Goal: Transaction & Acquisition: Purchase product/service

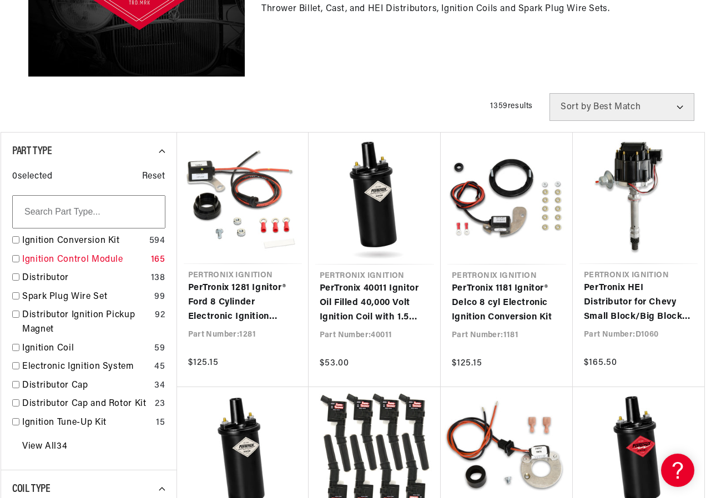
scroll to position [0, 336]
click at [16, 258] on input "checkbox" at bounding box center [15, 258] width 7 height 7
checkbox input "false"
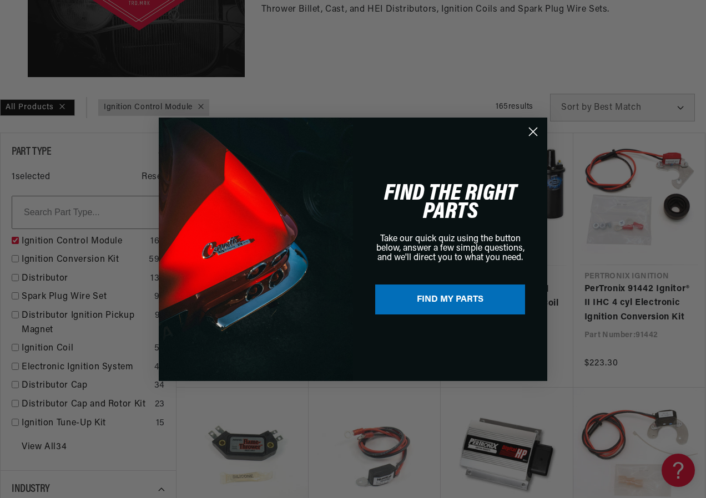
scroll to position [0, 336]
click at [442, 298] on button "FIND MY PARTS" at bounding box center [450, 300] width 150 height 30
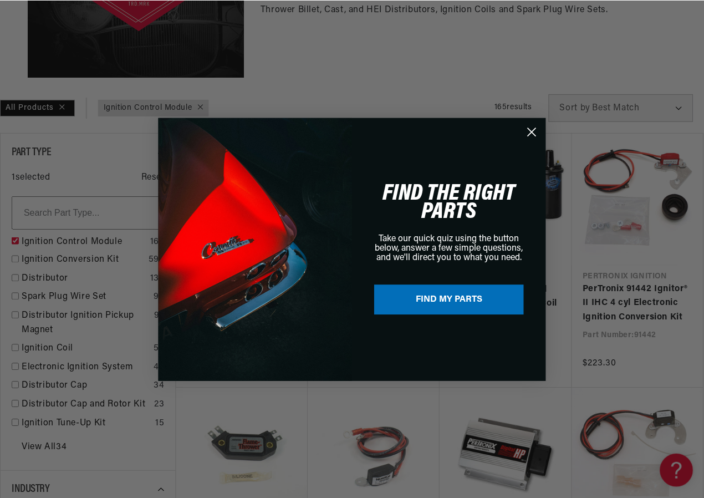
scroll to position [0, 0]
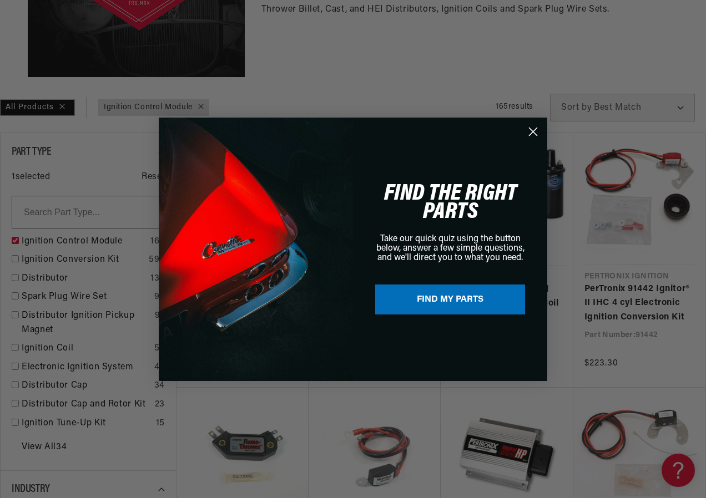
click at [532, 130] on circle "Close dialog" at bounding box center [533, 131] width 18 height 18
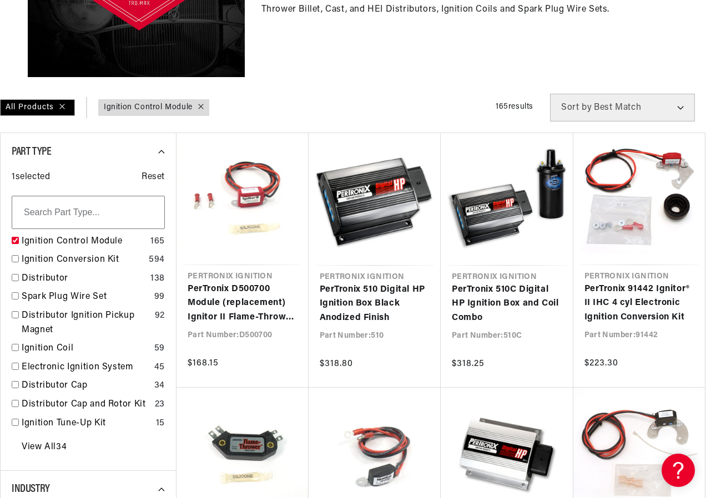
click at [532, 151] on circle "Close dialog" at bounding box center [533, 160] width 18 height 18
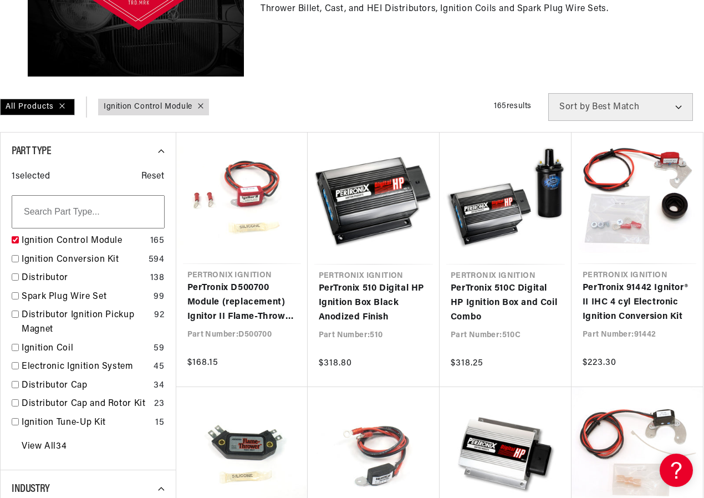
scroll to position [0, 336]
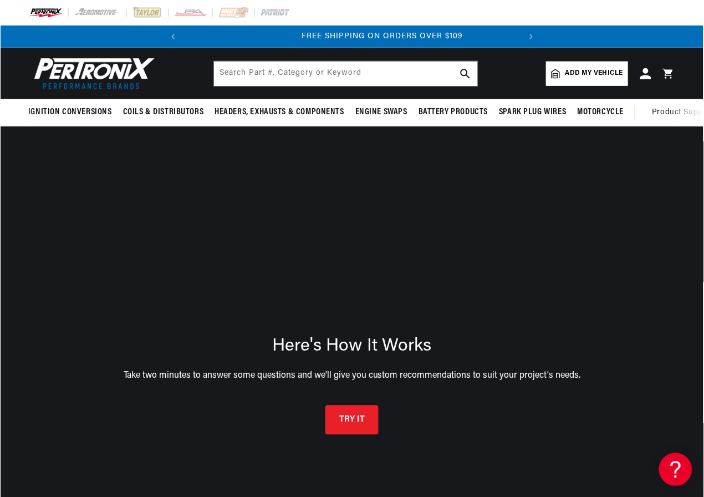
scroll to position [0, 336]
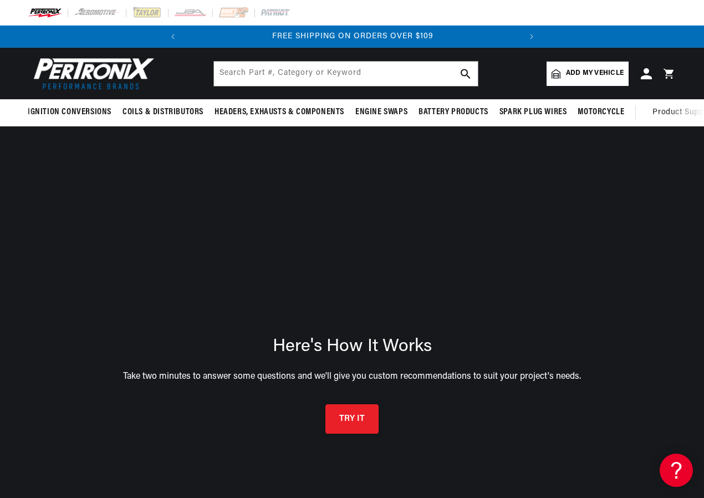
click at [358, 417] on button "TRY IT" at bounding box center [352, 418] width 53 height 29
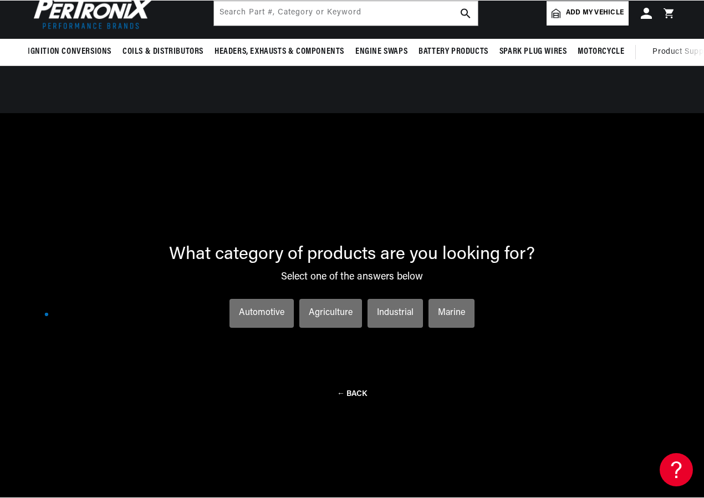
scroll to position [80, 0]
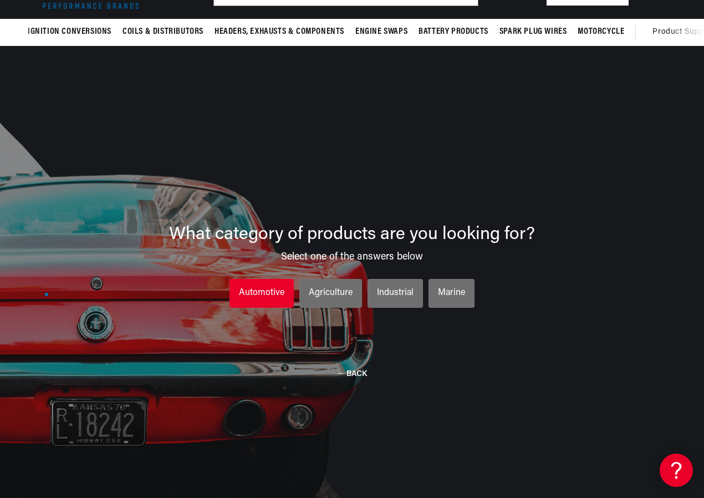
click at [272, 293] on div "Automotive" at bounding box center [261, 293] width 45 height 14
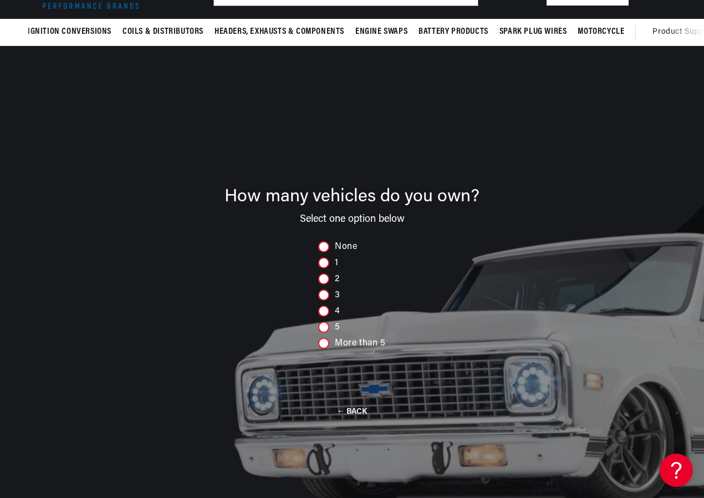
scroll to position [0, 336]
click at [326, 328] on div at bounding box center [323, 327] width 11 height 11
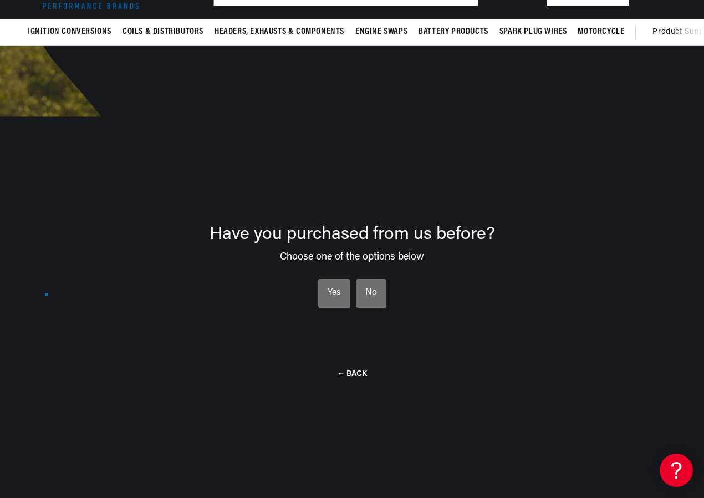
scroll to position [0, 0]
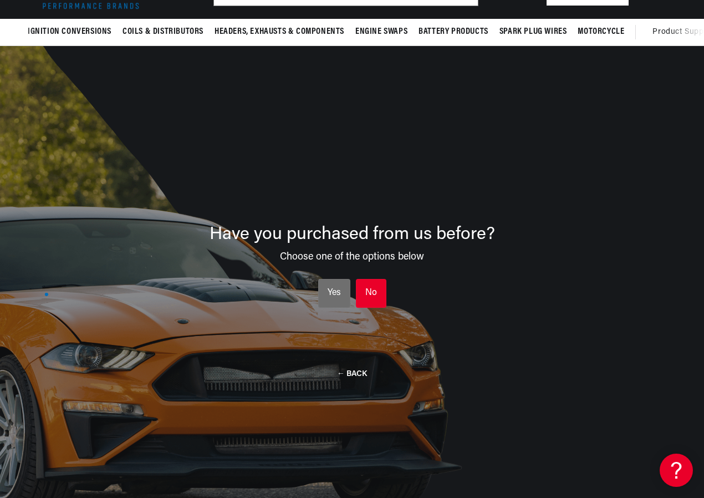
click at [367, 290] on div "No" at bounding box center [372, 293] width 12 height 14
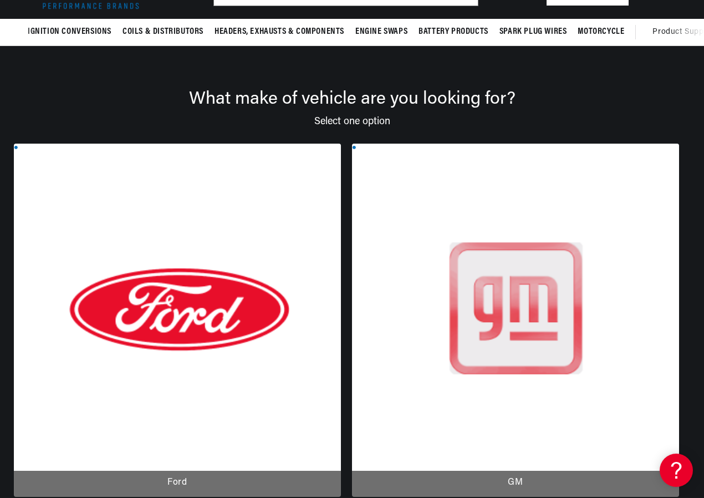
scroll to position [0, 336]
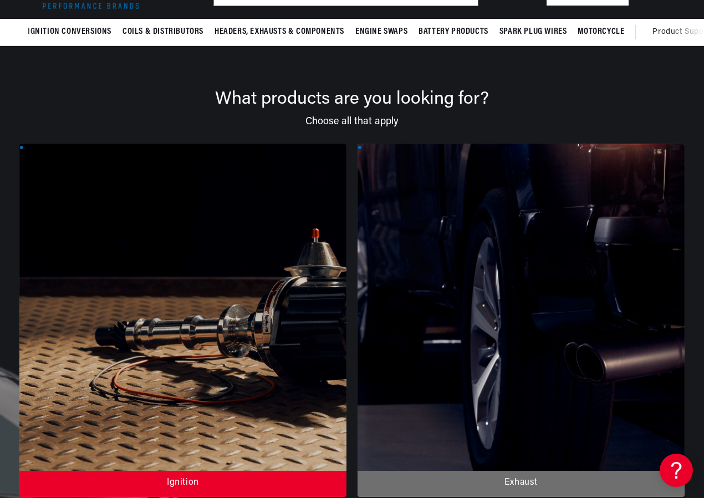
click at [129, 280] on div at bounding box center [182, 320] width 327 height 353
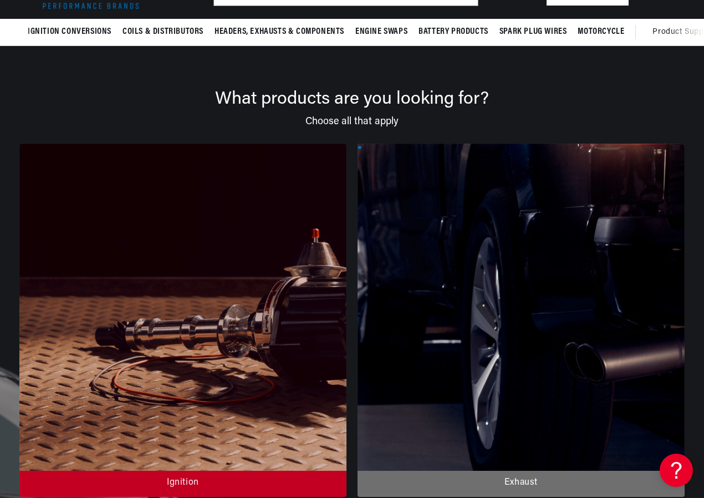
scroll to position [0, 0]
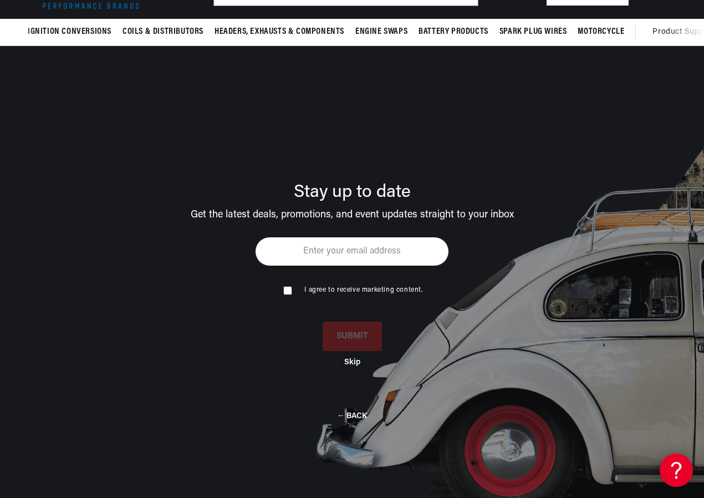
click at [352, 365] on button "Skip" at bounding box center [352, 362] width 16 height 9
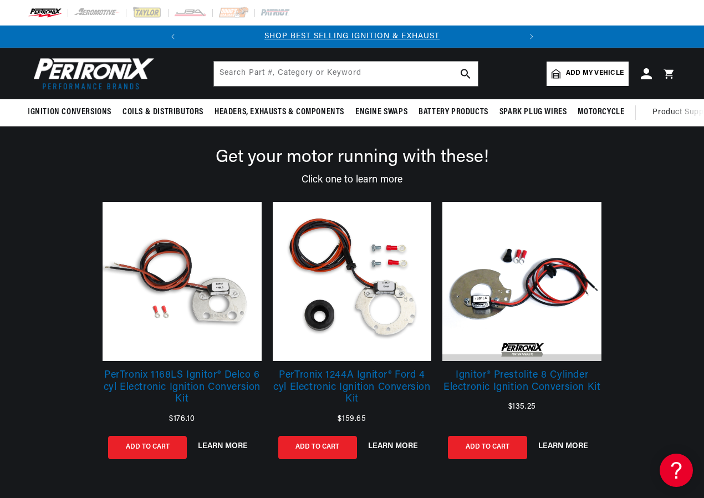
click at [606, 73] on span "Add my vehicle" at bounding box center [595, 73] width 58 height 11
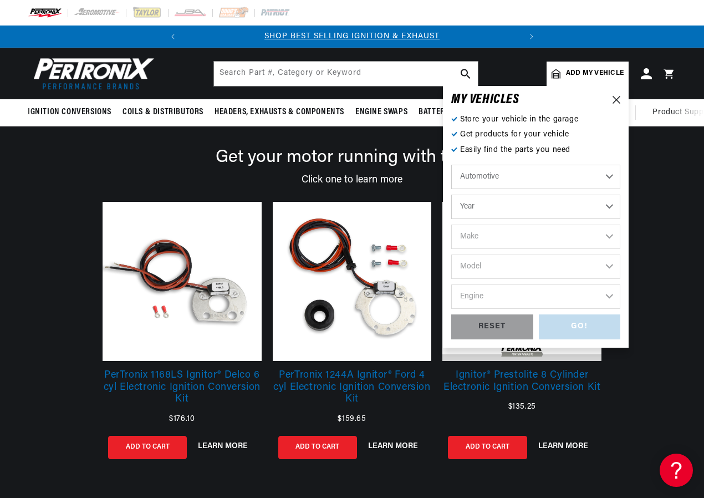
click at [607, 207] on select "Year 2026 2025 2024 2023 2022 2021 2020 2019 2018 2017 2016 2015 2014 2013 2012…" at bounding box center [536, 207] width 169 height 24
select select "1974"
click at [452, 195] on select "Year 2026 2025 2024 2023 2022 2021 2020 2019 2018 2017 2016 2015 2014 2013 2012…" at bounding box center [536, 207] width 169 height 24
select select "1974"
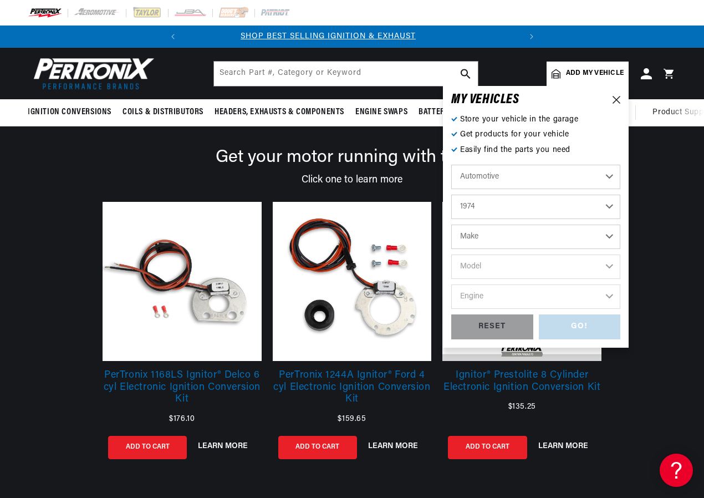
scroll to position [0, 0]
click at [592, 238] on select "Make Alfa Romeo American Motors Aston Martin Audi Austin Avanti BMW Buick Cadil…" at bounding box center [536, 237] width 169 height 24
select select "Porsche"
click at [452, 225] on select "Make Alfa Romeo American Motors Aston Martin Audi Austin Avanti BMW Buick Cadil…" at bounding box center [536, 237] width 169 height 24
select select "Porsche"
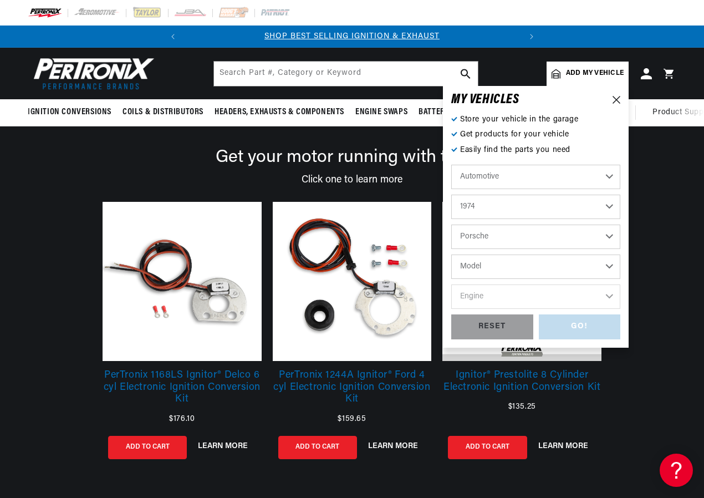
click at [597, 263] on select "Model 911 914" at bounding box center [536, 267] width 169 height 24
select select "914"
click at [452, 255] on select "Model 911 914" at bounding box center [536, 267] width 169 height 24
select select "914"
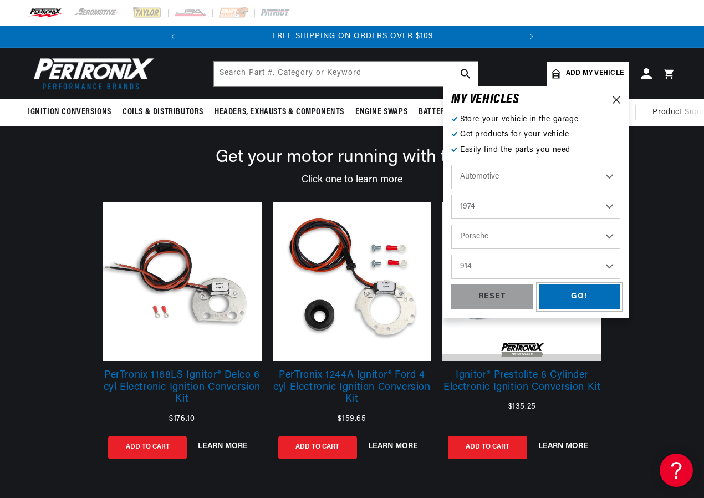
click at [565, 293] on div "GO!" at bounding box center [580, 297] width 82 height 25
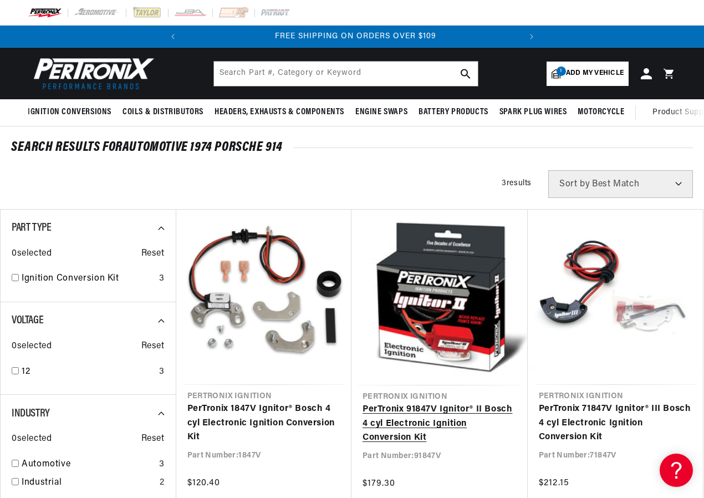
scroll to position [0, 336]
click at [429, 403] on link "PerTronix 91847V Ignitor® II Bosch 4 cyl Electronic Ignition Conversion Kit" at bounding box center [440, 424] width 154 height 43
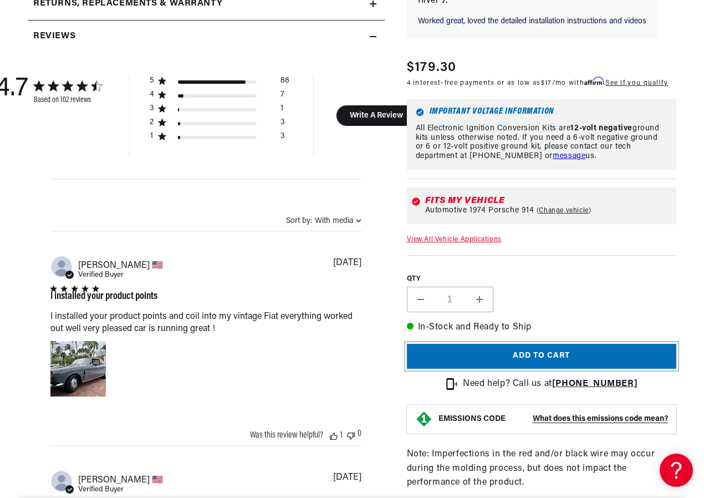
click at [529, 360] on button "Add to cart" at bounding box center [542, 356] width 270 height 25
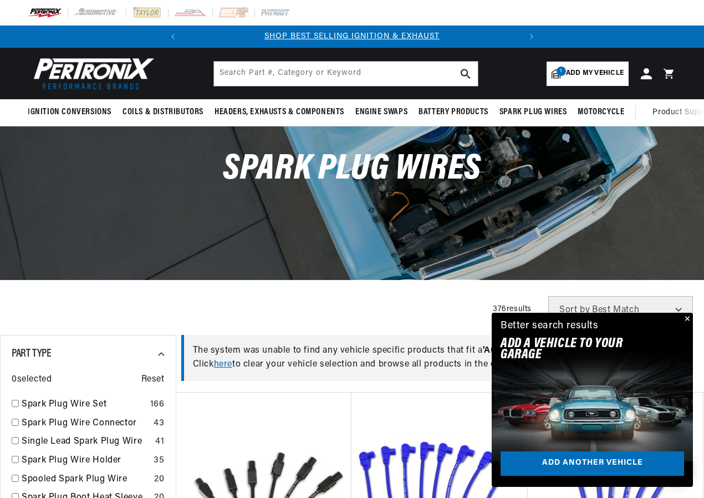
click at [578, 70] on span "Add my vehicle" at bounding box center [595, 73] width 58 height 11
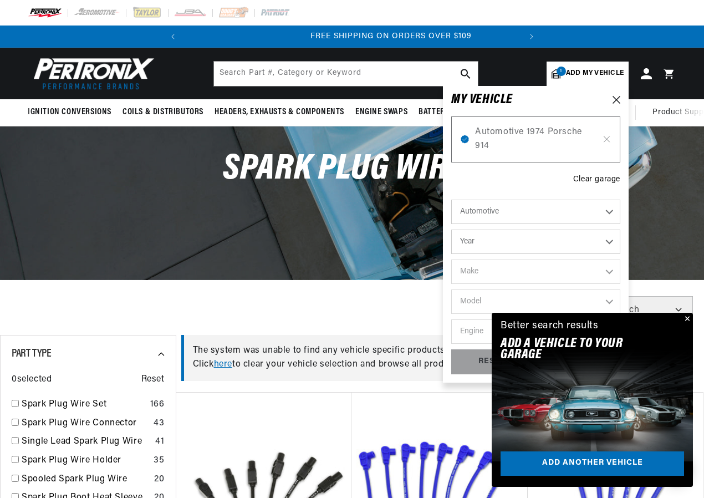
scroll to position [0, 336]
click at [685, 317] on button "Close" at bounding box center [686, 319] width 13 height 13
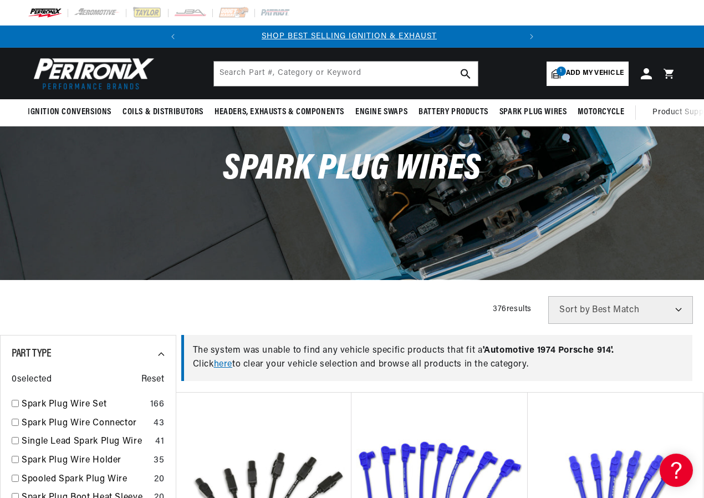
scroll to position [0, 0]
click at [605, 71] on span "Add my vehicle" at bounding box center [595, 73] width 58 height 11
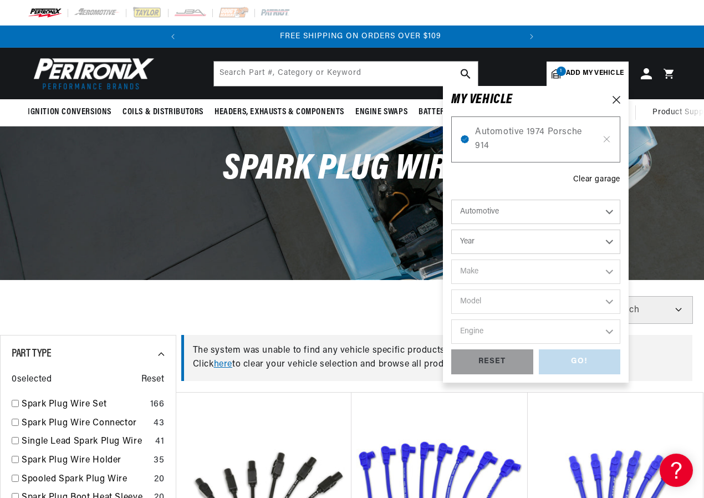
scroll to position [0, 336]
click at [513, 136] on span "Automotive 1974 Porsche 914" at bounding box center [535, 139] width 121 height 28
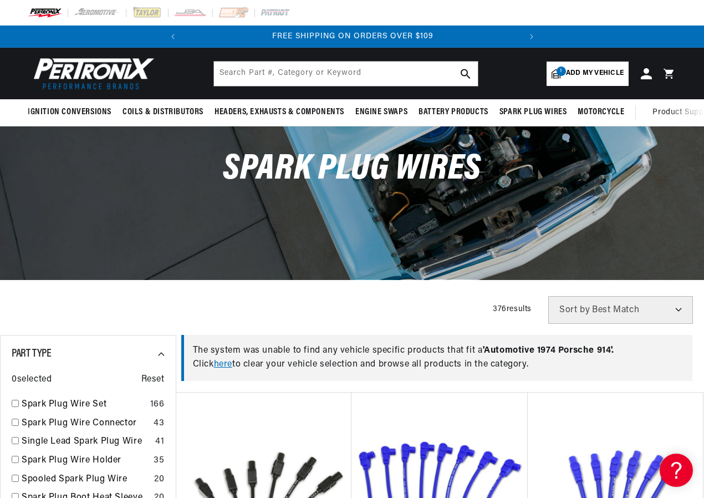
click at [513, 136] on div "Spark Plug Wires" at bounding box center [352, 174] width 704 height 97
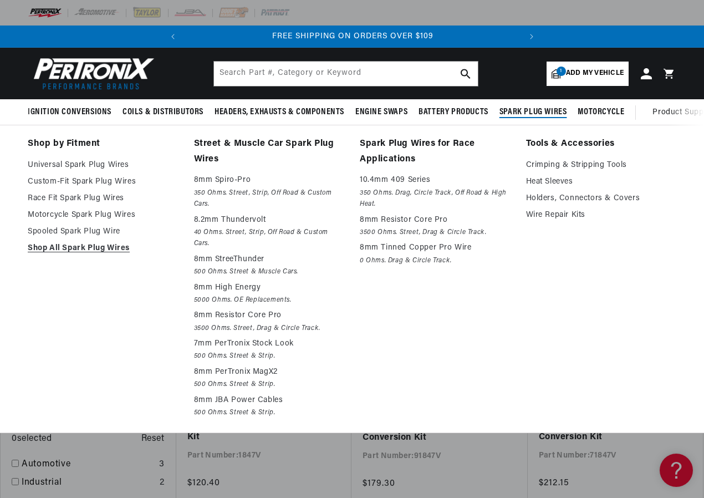
click at [516, 108] on span "Spark Plug Wires" at bounding box center [534, 112] width 68 height 12
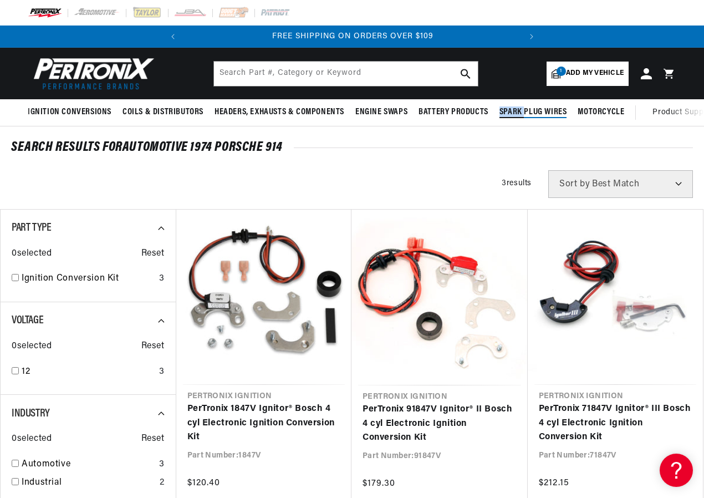
click at [516, 108] on span "Spark Plug Wires" at bounding box center [534, 112] width 68 height 12
drag, startPoint x: 516, startPoint y: 108, endPoint x: 542, endPoint y: 111, distance: 26.2
click at [542, 111] on span "Spark Plug Wires" at bounding box center [534, 112] width 68 height 12
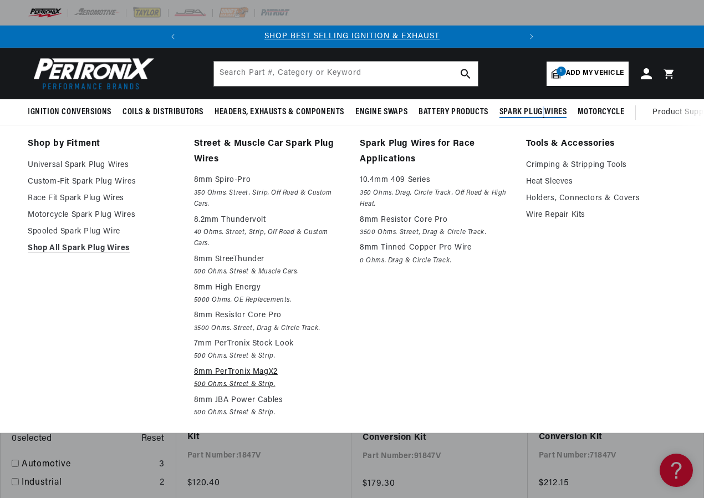
click at [234, 372] on p "8mm PerTronix MagX2" at bounding box center [269, 372] width 151 height 13
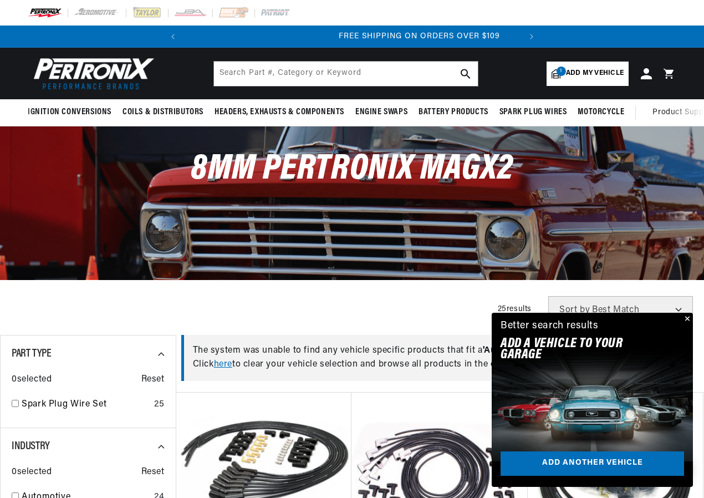
scroll to position [0, 336]
click at [687, 318] on button "Close" at bounding box center [686, 319] width 13 height 13
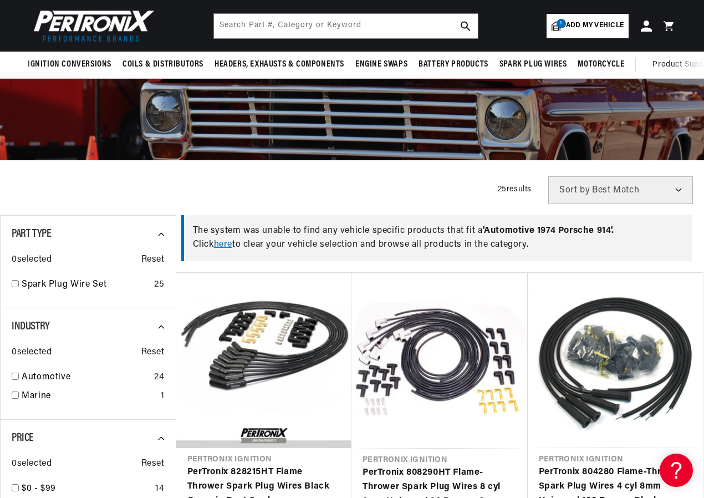
scroll to position [0, 0]
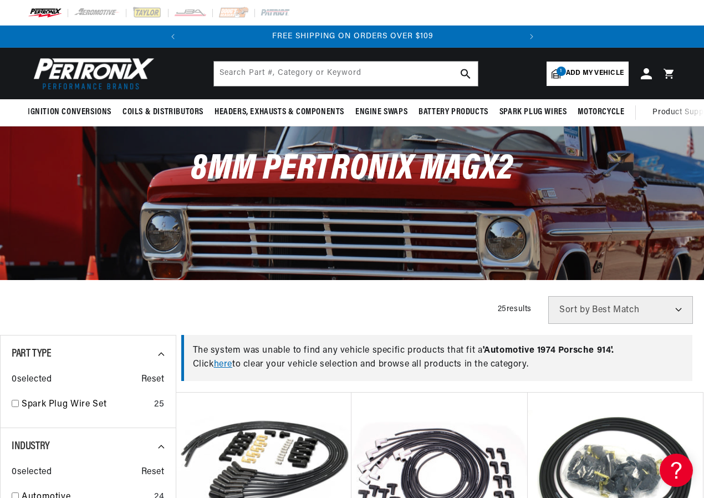
click at [565, 73] on span "1" at bounding box center [561, 71] width 9 height 9
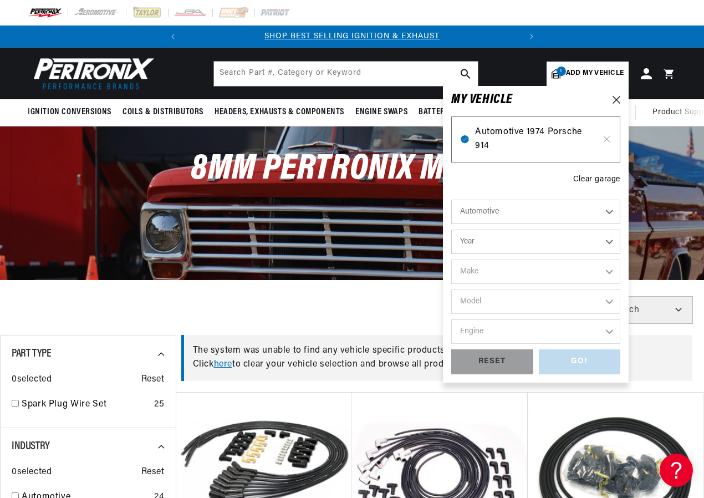
click at [493, 131] on span "Automotive 1974 Porsche 914" at bounding box center [535, 139] width 121 height 28
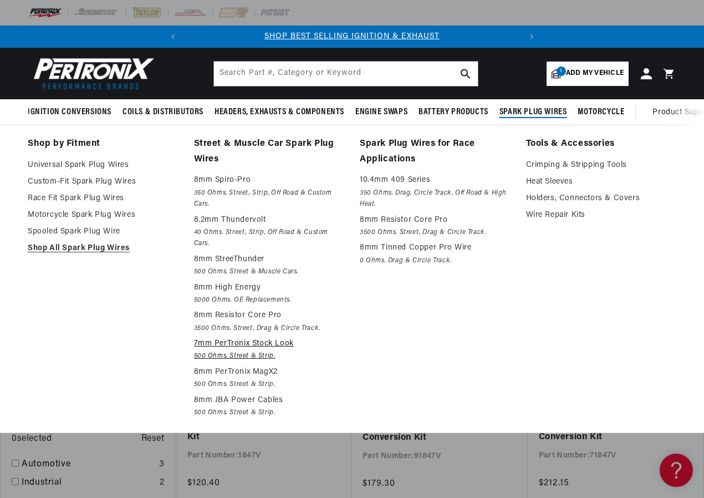
click at [221, 347] on p "7mm PerTronix Stock Look" at bounding box center [269, 343] width 151 height 13
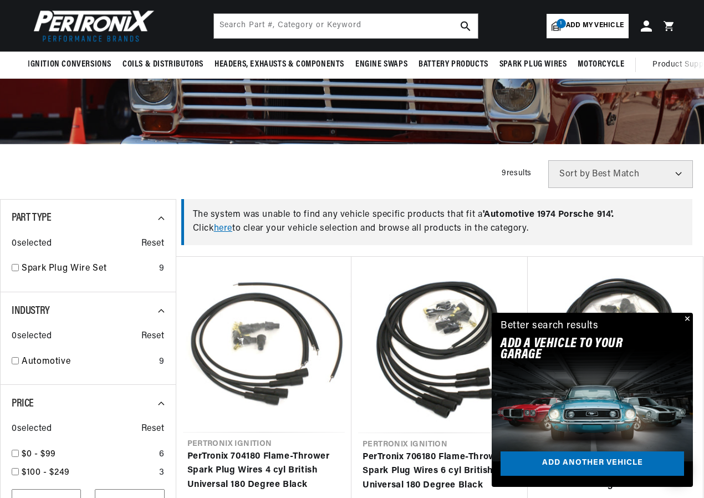
scroll to position [0, 336]
click at [570, 30] on span "Add my vehicle" at bounding box center [595, 26] width 58 height 11
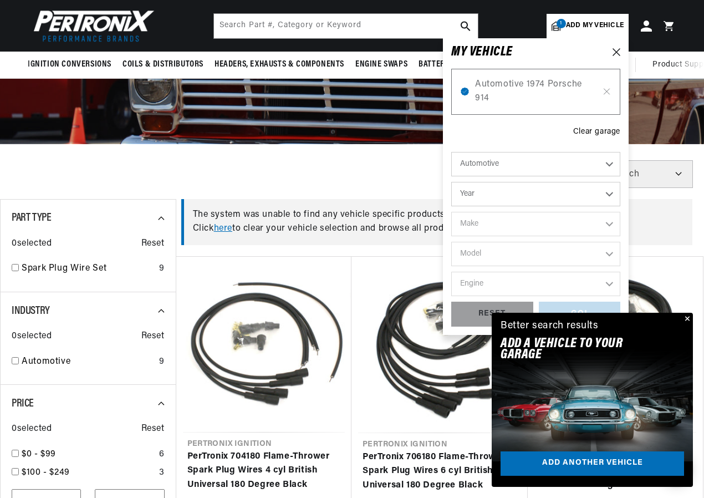
click at [610, 193] on select "Year 2026 2025 2024 2023 2022 2021 2020 2019 2018 2017 2016 2015 2014 2013 2012…" at bounding box center [536, 194] width 169 height 24
select select "1974"
click at [452, 182] on select "Year 2026 2025 2024 2023 2022 2021 2020 2019 2018 2017 2016 2015 2014 2013 2012…" at bounding box center [536, 194] width 169 height 24
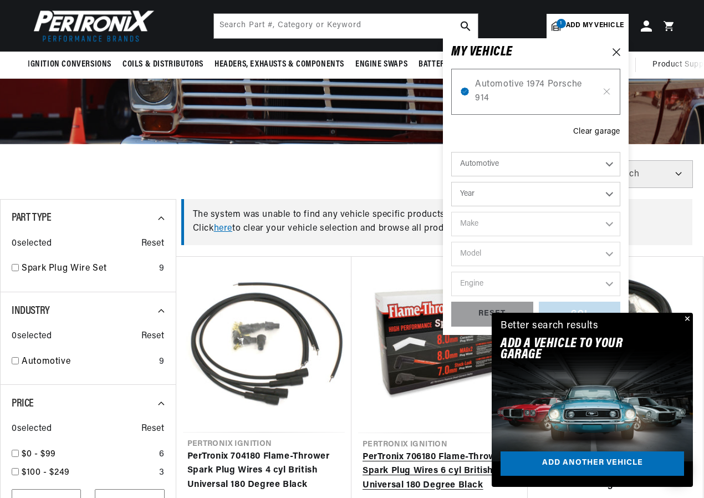
select select "1974"
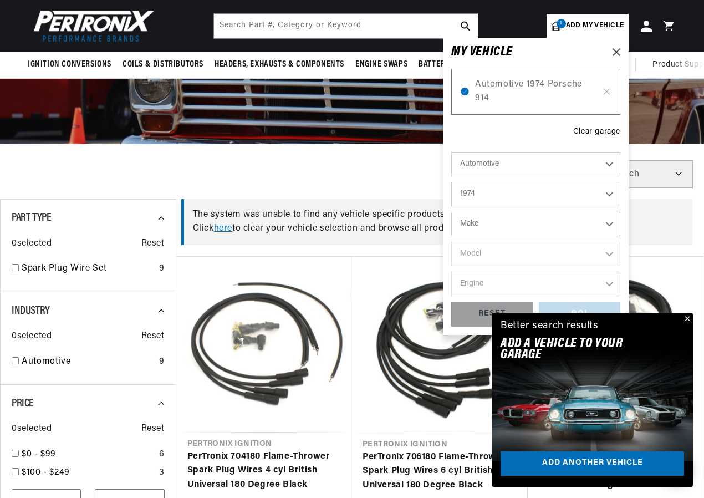
click at [554, 230] on select "Make Alfa Romeo American Motors Aston Martin Audi Austin Avanti BMW Buick Cadil…" at bounding box center [536, 224] width 169 height 24
select select "Porsche"
click at [452, 212] on select "Make Alfa Romeo American Motors Aston Martin Audi Austin Avanti BMW Buick Cadil…" at bounding box center [536, 224] width 169 height 24
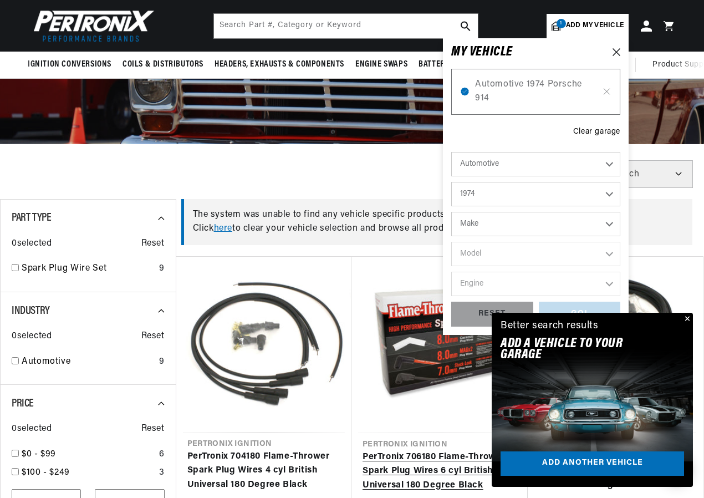
select select "Porsche"
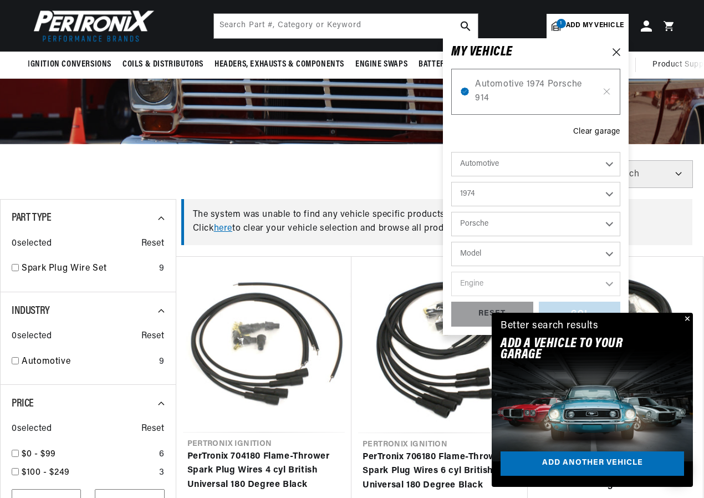
scroll to position [0, 336]
click at [565, 253] on select "Model 911 914" at bounding box center [536, 254] width 169 height 24
select select "914"
click at [452, 242] on select "Model 911 914" at bounding box center [536, 254] width 169 height 24
select select "914"
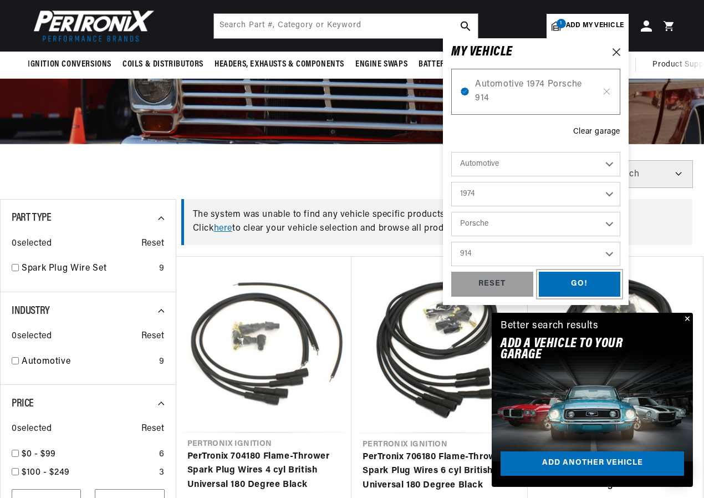
click at [566, 280] on div "GO!" at bounding box center [580, 284] width 82 height 25
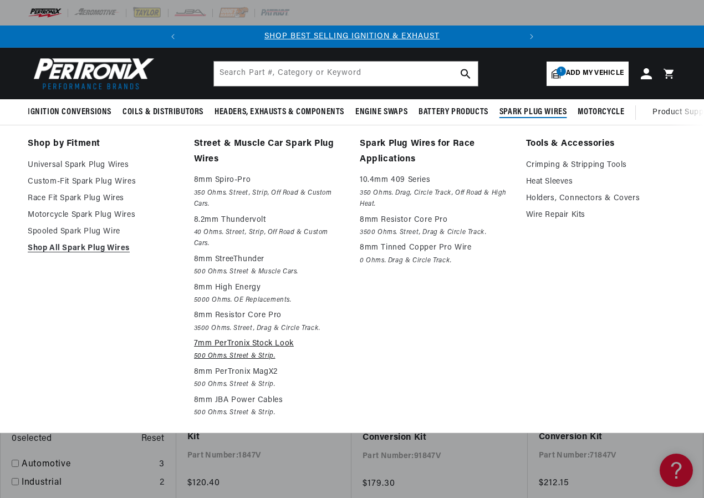
click at [222, 352] on em "500 Ohms. Street & Strip." at bounding box center [269, 357] width 151 height 12
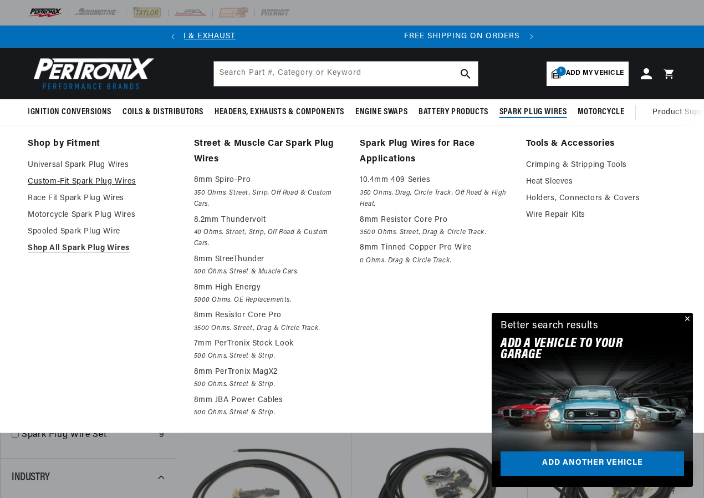
scroll to position [0, 336]
click at [77, 180] on link "Custom-Fit Spark Plug Wires" at bounding box center [103, 181] width 151 height 13
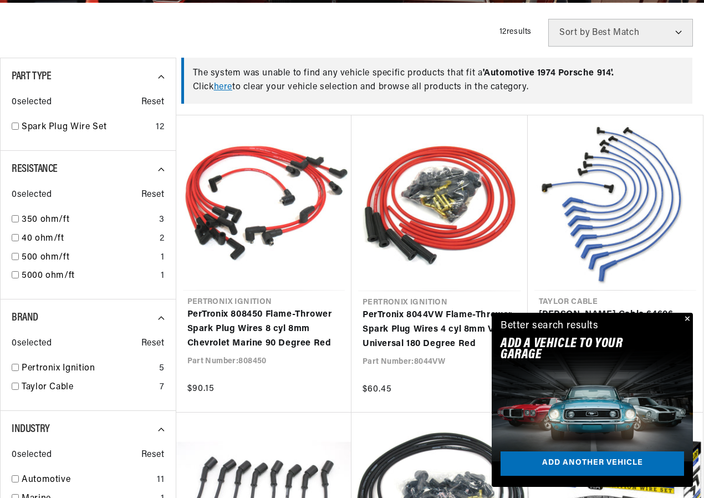
scroll to position [0, 336]
click at [687, 315] on button "Close" at bounding box center [686, 319] width 13 height 13
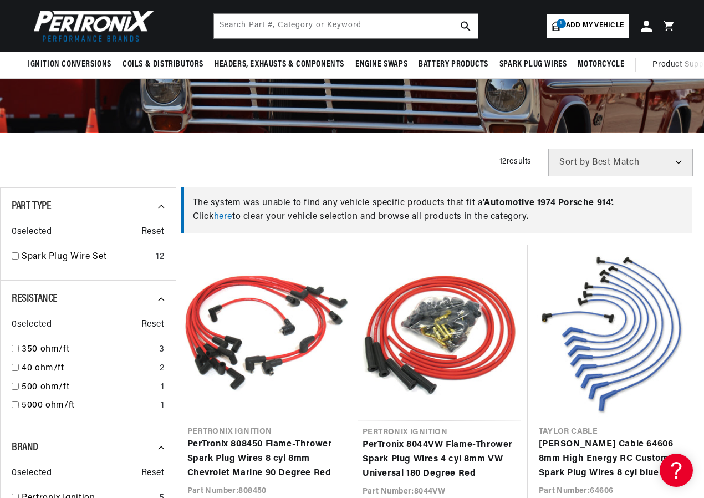
scroll to position [0, 0]
